Goal: Task Accomplishment & Management: Manage account settings

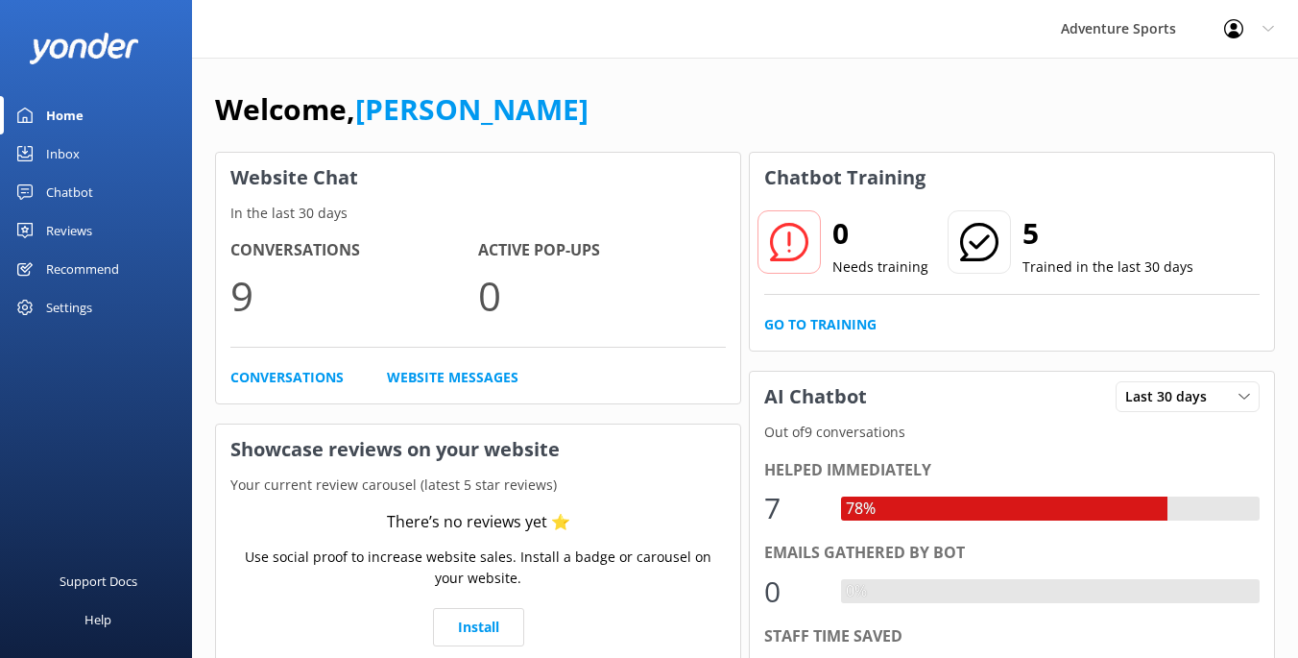
scroll to position [228, 0]
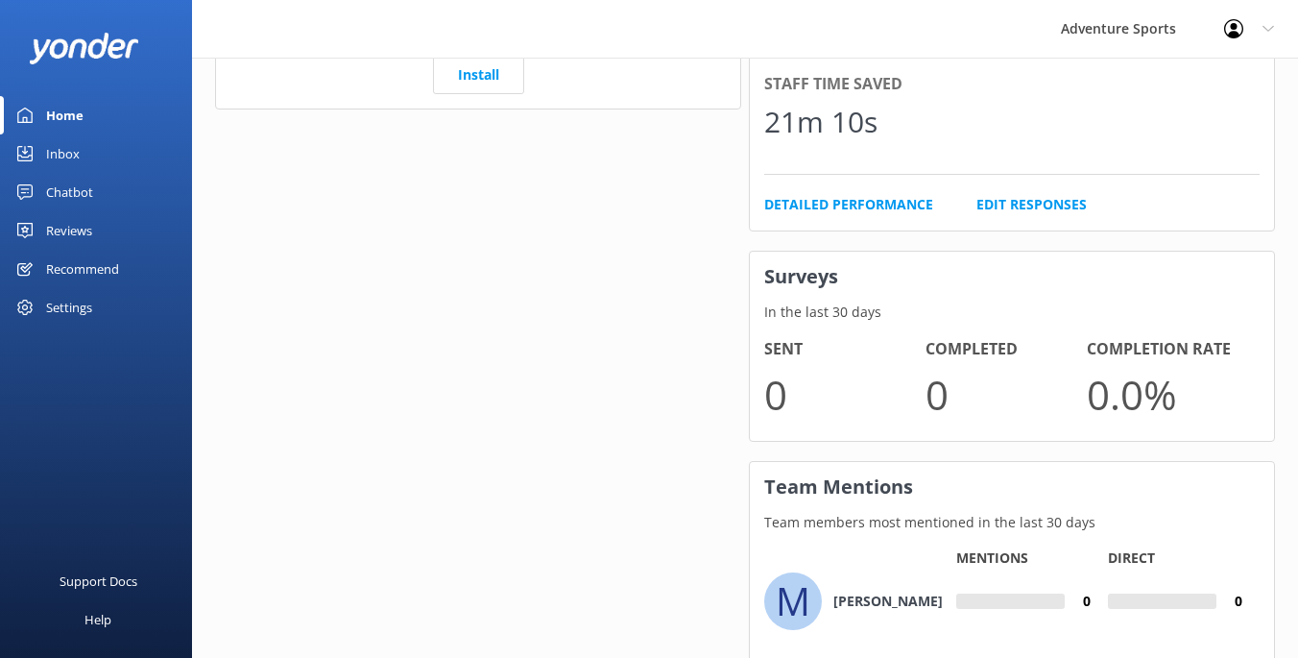
scroll to position [575, 0]
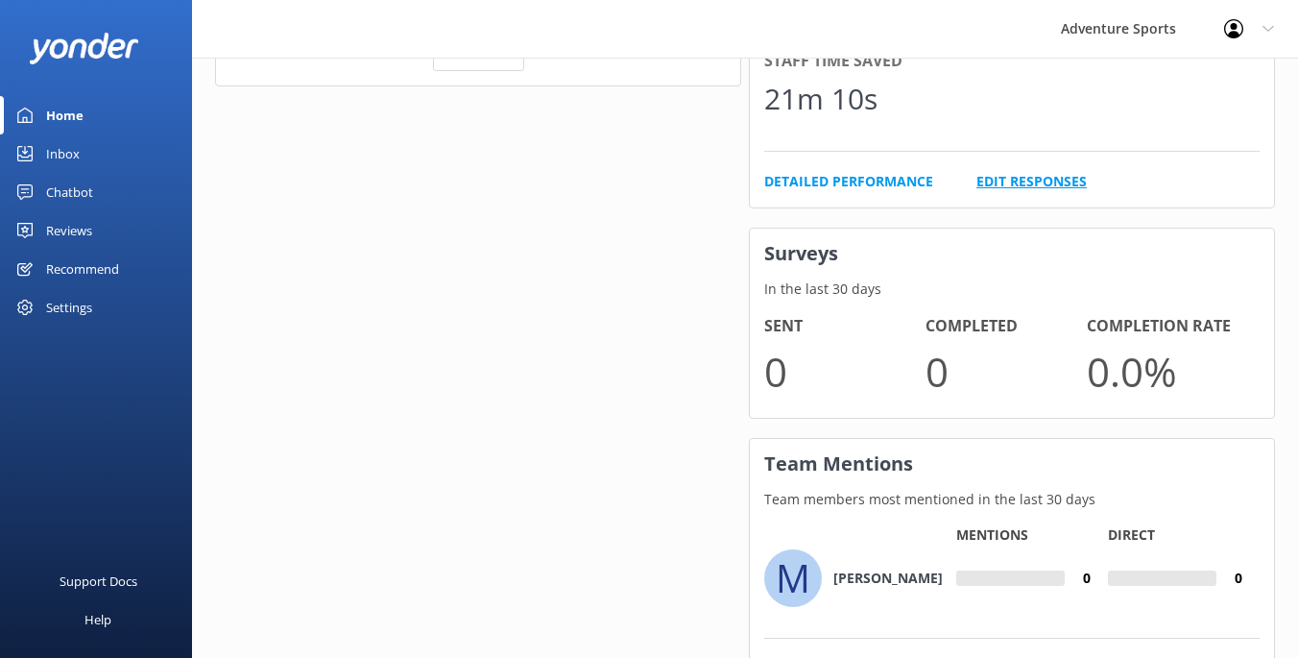
click at [1037, 184] on link "Edit Responses" at bounding box center [1031, 181] width 110 height 21
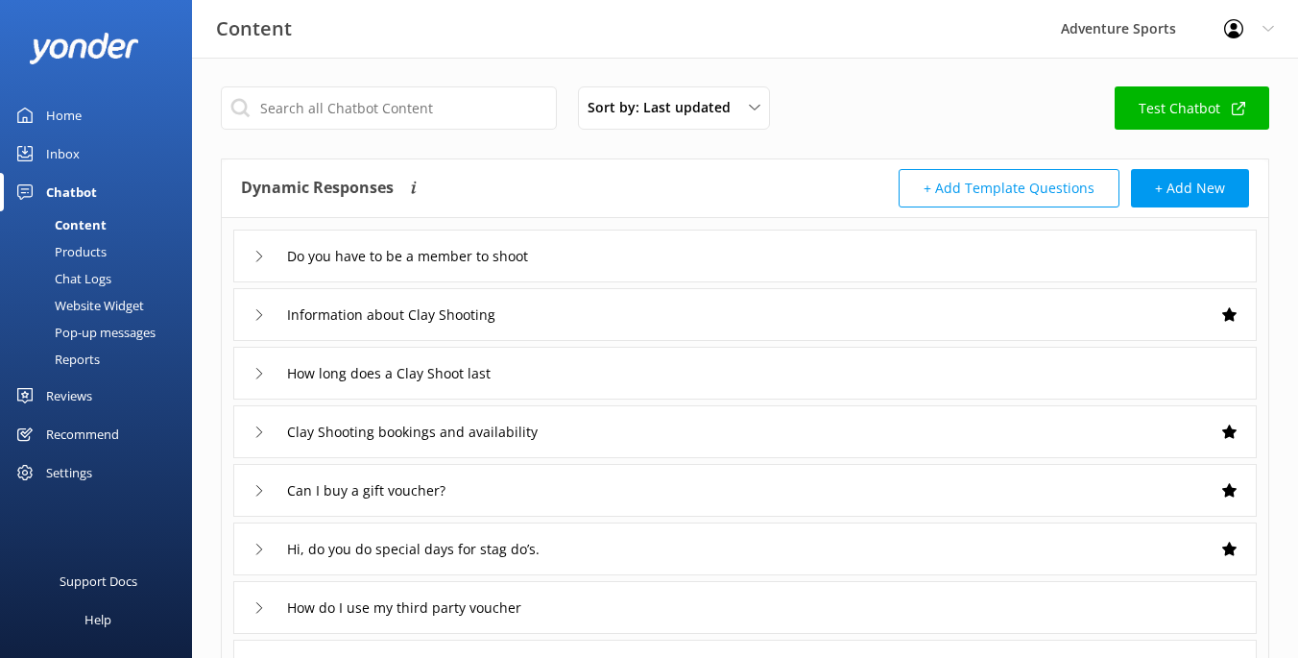
click at [68, 128] on div "Home" at bounding box center [64, 115] width 36 height 38
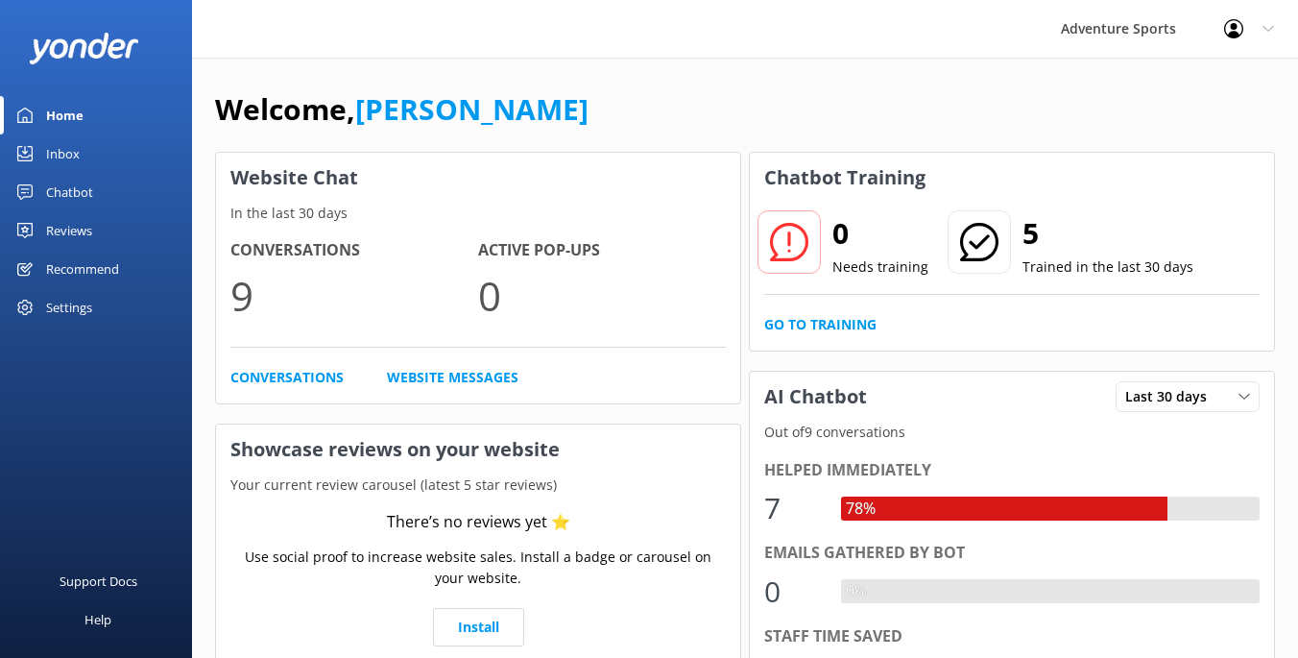
click at [75, 153] on div "Inbox" at bounding box center [63, 153] width 34 height 38
